Goal: Information Seeking & Learning: Learn about a topic

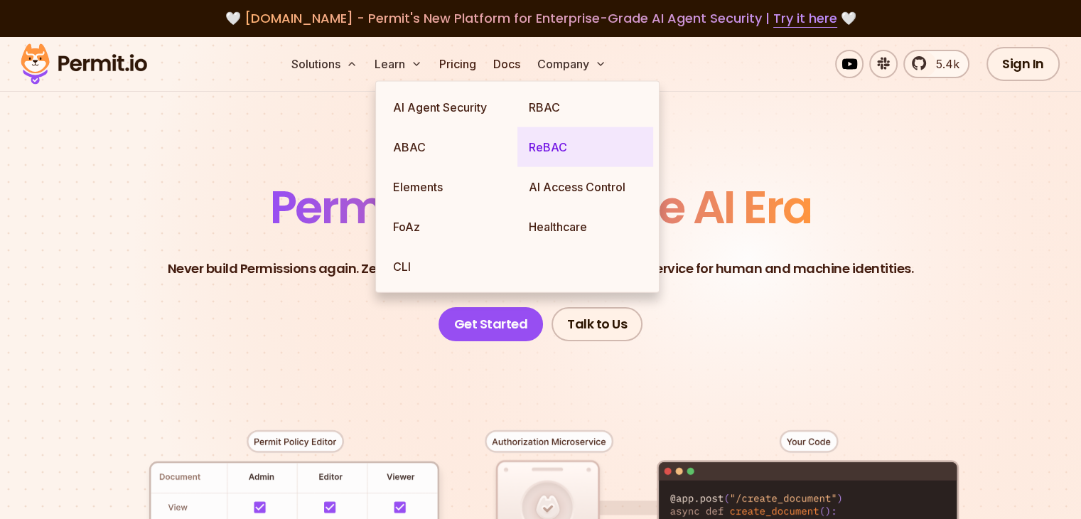
click at [559, 147] on link "ReBAC" at bounding box center [585, 147] width 136 height 40
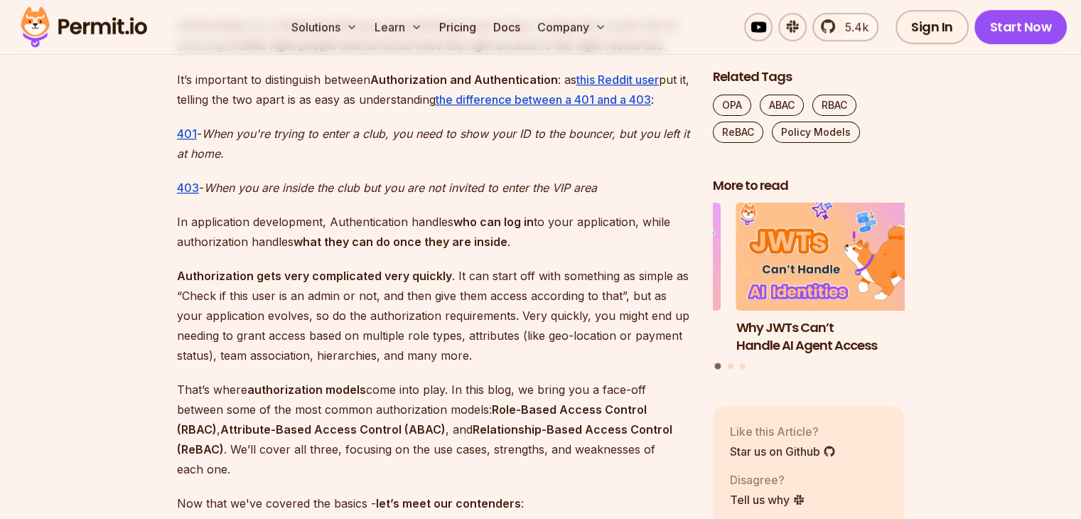
scroll to position [995, 0]
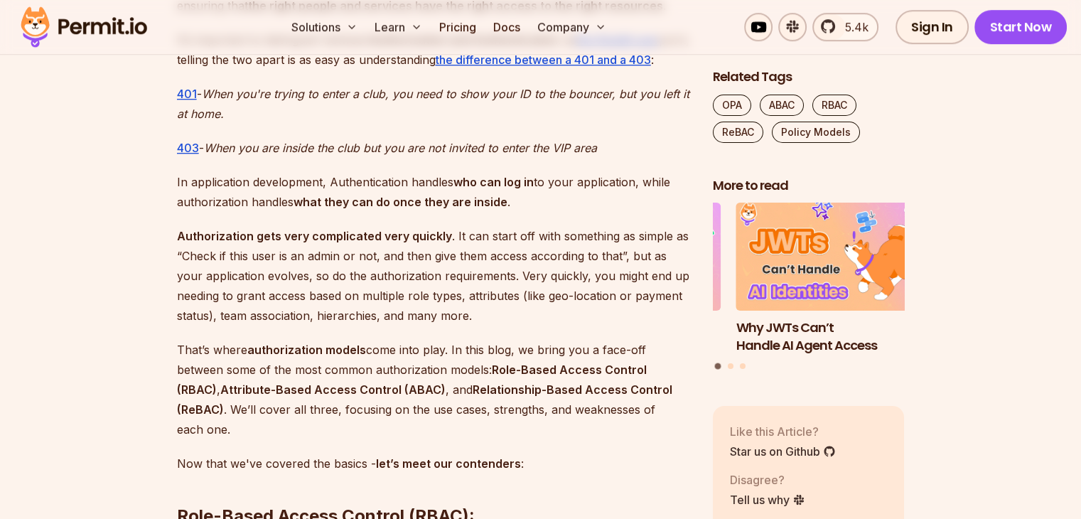
click at [407, 205] on strong "what they can do once they are inside" at bounding box center [401, 202] width 214 height 14
